Goal: Task Accomplishment & Management: Understand process/instructions

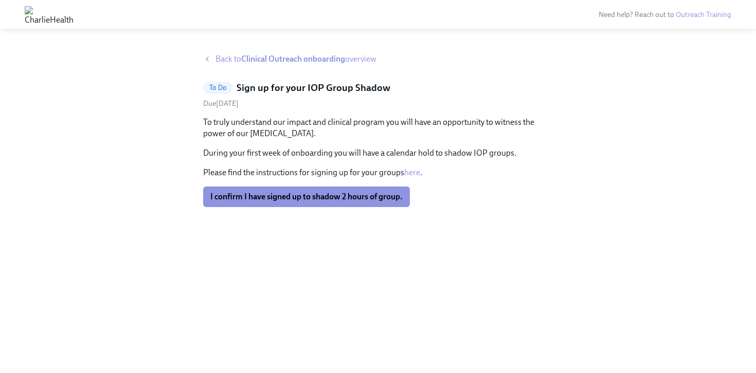
click at [227, 55] on span "Back to Clinical Outreach onboarding overview" at bounding box center [296, 59] width 161 height 11
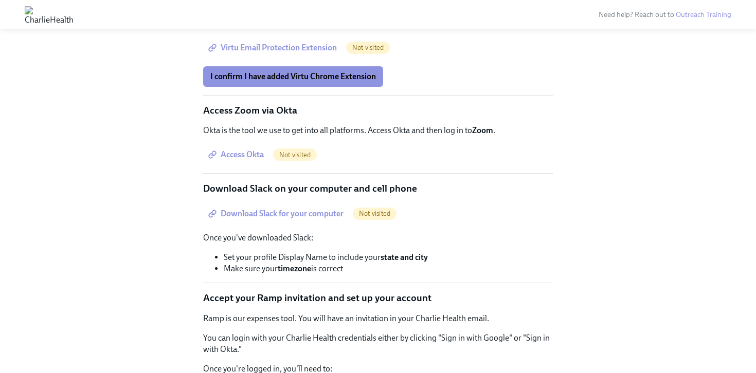
scroll to position [560, 0]
click at [236, 161] on span "Access Okta" at bounding box center [237, 155] width 54 height 10
click at [318, 157] on div "Access Okta Not visited" at bounding box center [378, 155] width 350 height 21
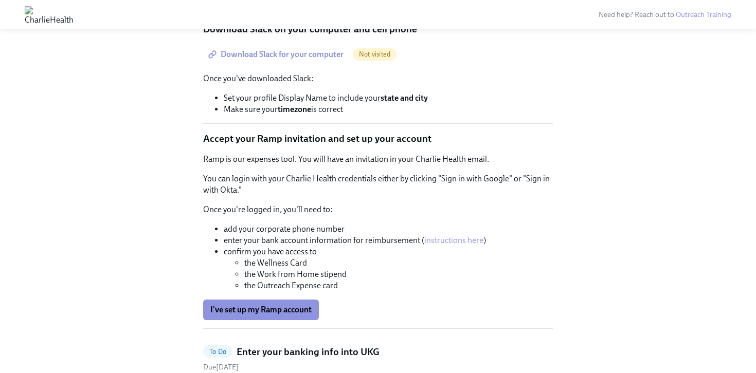
scroll to position [725, 0]
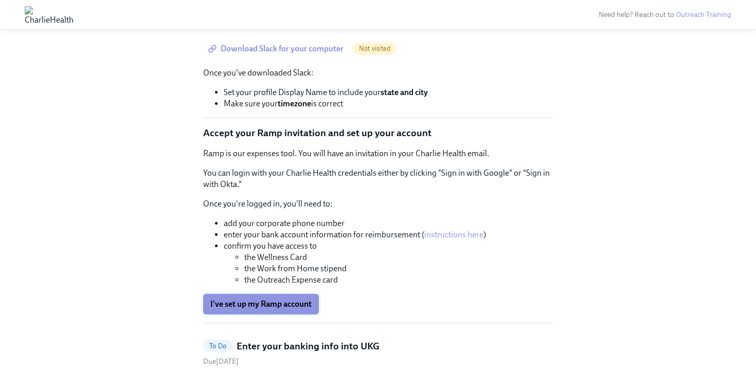
click at [274, 310] on button "I've set up my Ramp account" at bounding box center [261, 304] width 116 height 21
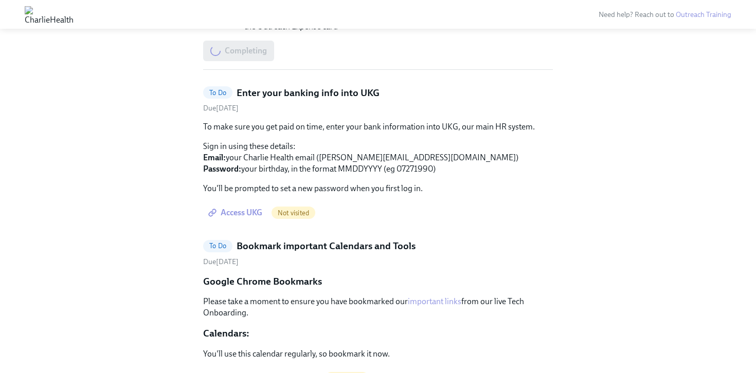
scroll to position [980, 0]
click at [245, 218] on span "Access UKG" at bounding box center [236, 212] width 52 height 10
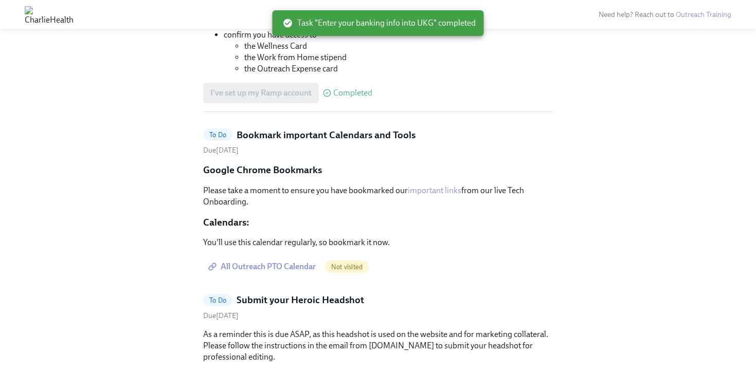
scroll to position [959, 0]
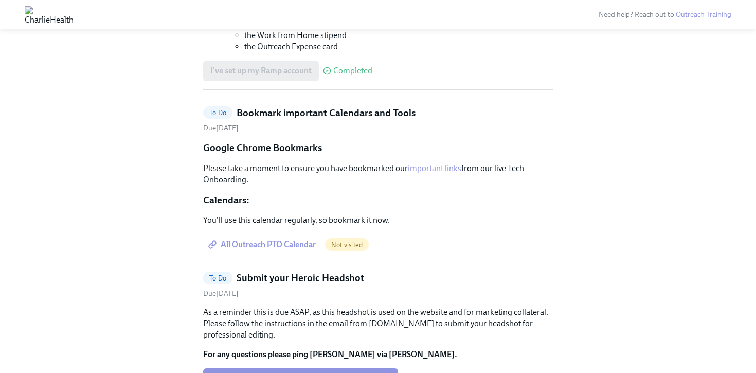
click at [271, 250] on span "All Outreach PTO Calendar" at bounding box center [262, 245] width 105 height 10
click at [293, 117] on div "To Do Set up your tech essentials Due [DATE] There are a few essential tools th…" at bounding box center [378, 374] width 350 height 1927
click at [289, 120] on h5 "Bookmark important Calendars and Tools" at bounding box center [326, 112] width 179 height 13
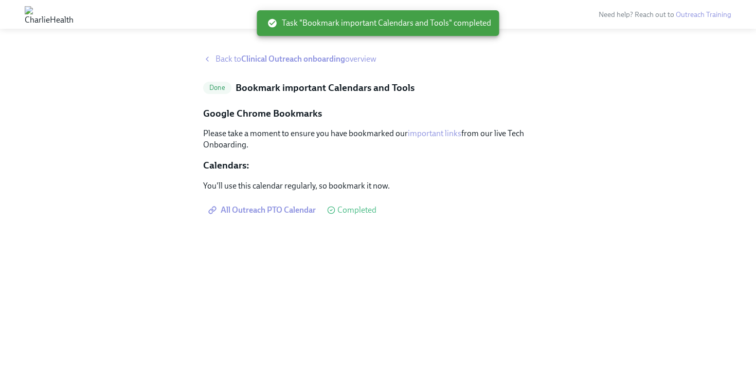
click at [232, 54] on span "Back to Clinical Outreach onboarding overview" at bounding box center [296, 59] width 161 height 11
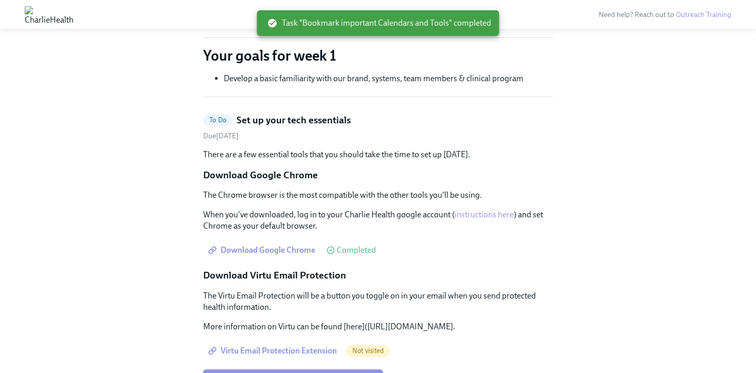
scroll to position [270, 0]
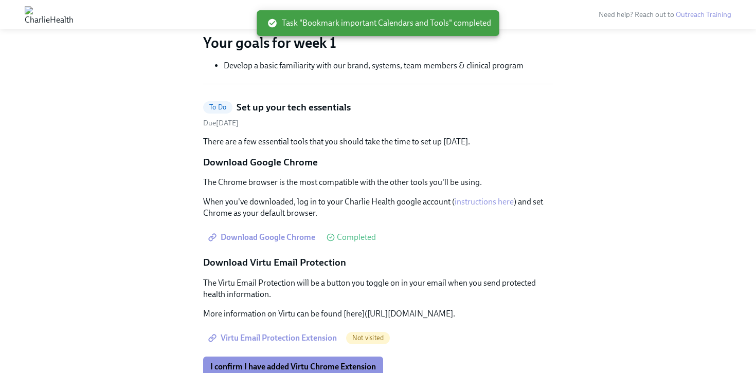
click at [294, 105] on h5 "Set up your tech essentials" at bounding box center [294, 107] width 114 height 13
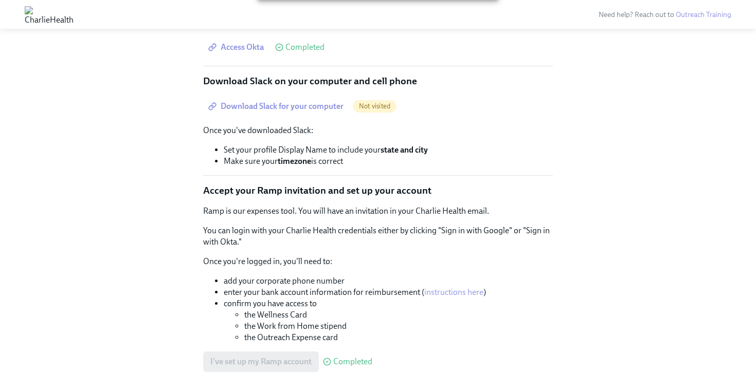
scroll to position [371, 0]
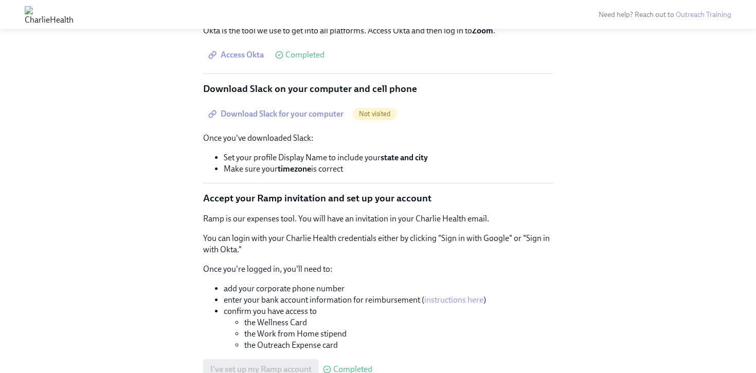
click at [288, 120] on link "Download Slack for your computer" at bounding box center [277, 114] width 148 height 21
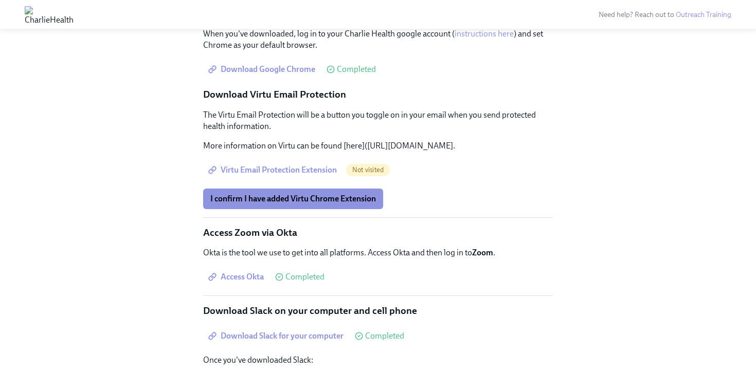
scroll to position [147, 0]
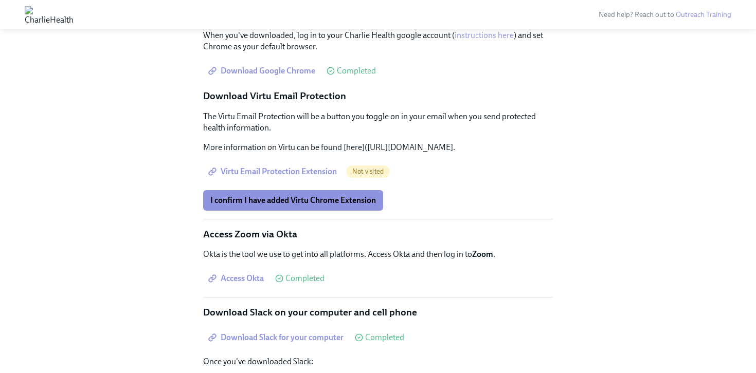
click at [295, 177] on span "Virtu Email Protection Extension" at bounding box center [273, 172] width 127 height 10
